Goal: Task Accomplishment & Management: Manage account settings

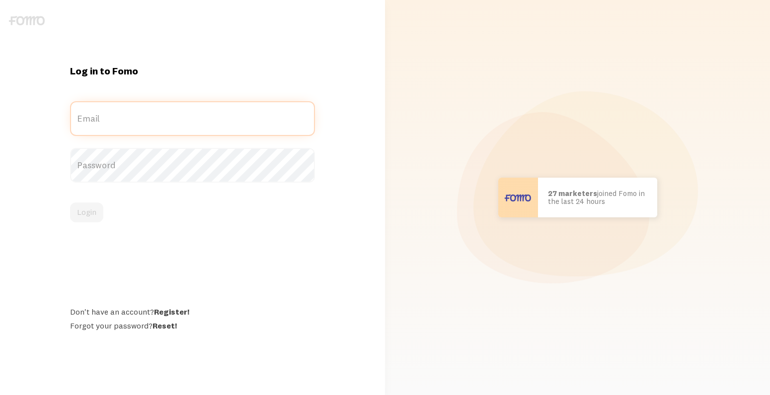
type input "[EMAIL_ADDRESS][DOMAIN_NAME]"
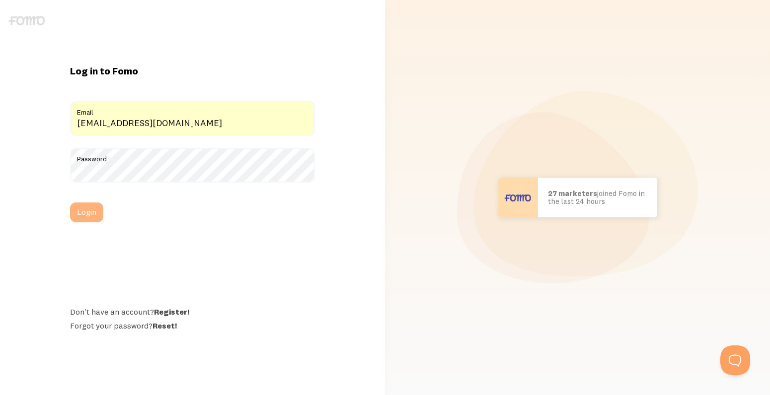
click at [86, 216] on button "Login" at bounding box center [86, 213] width 33 height 20
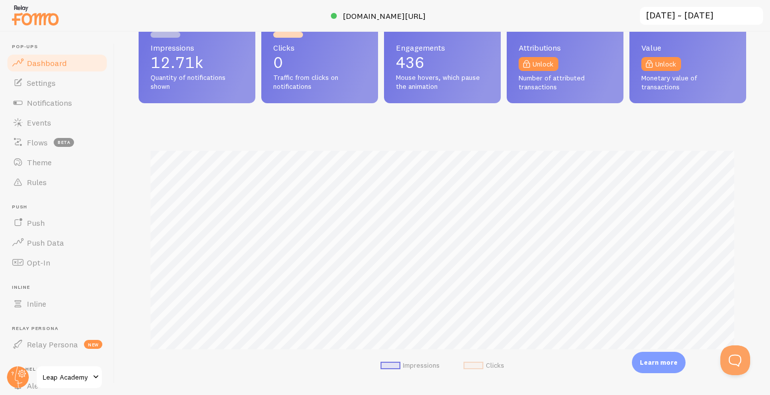
scroll to position [43, 0]
